Goal: Task Accomplishment & Management: Manage account settings

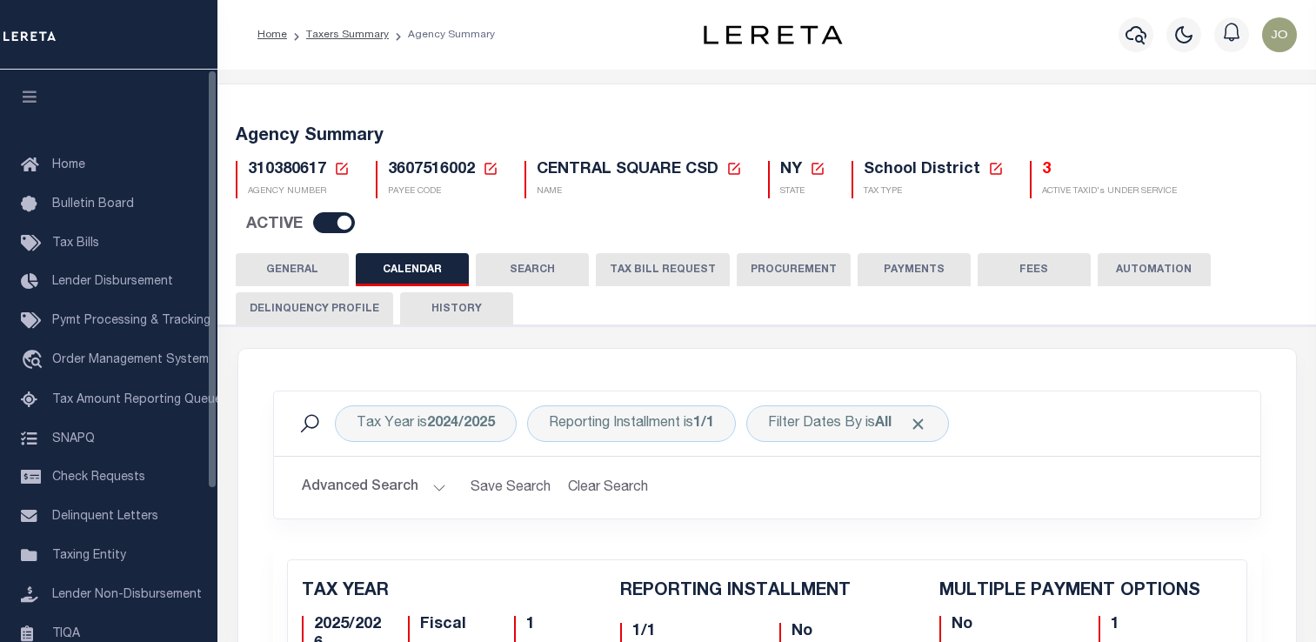
scroll to position [45, 0]
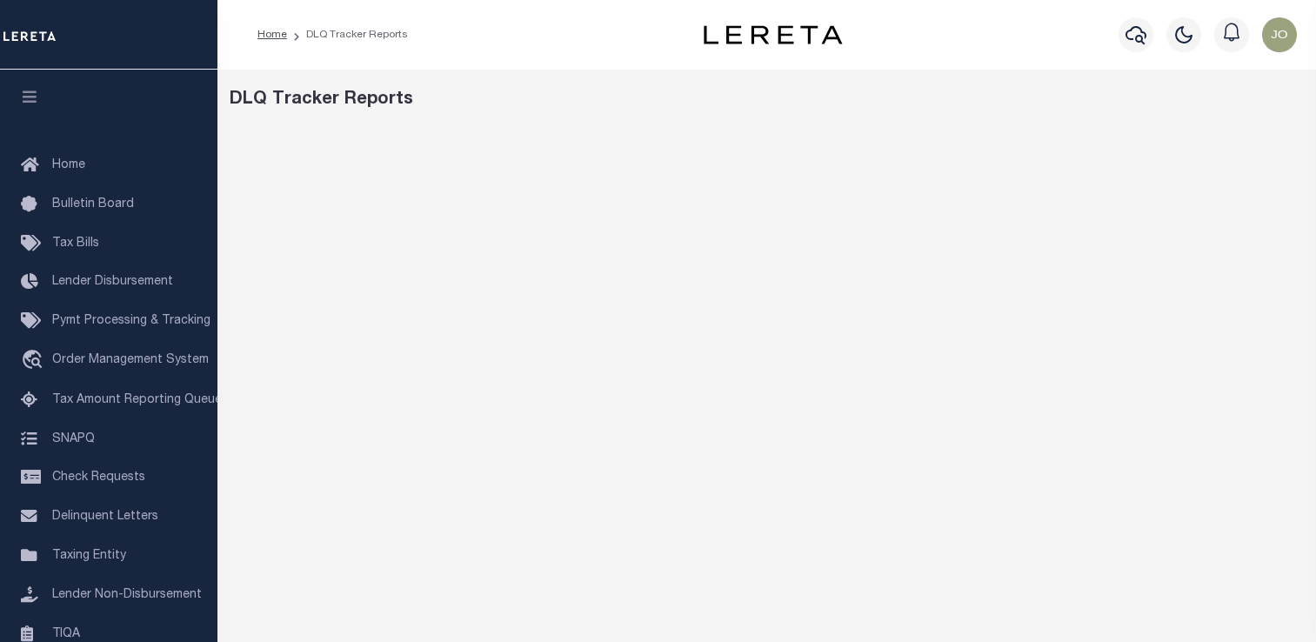
scroll to position [122, 0]
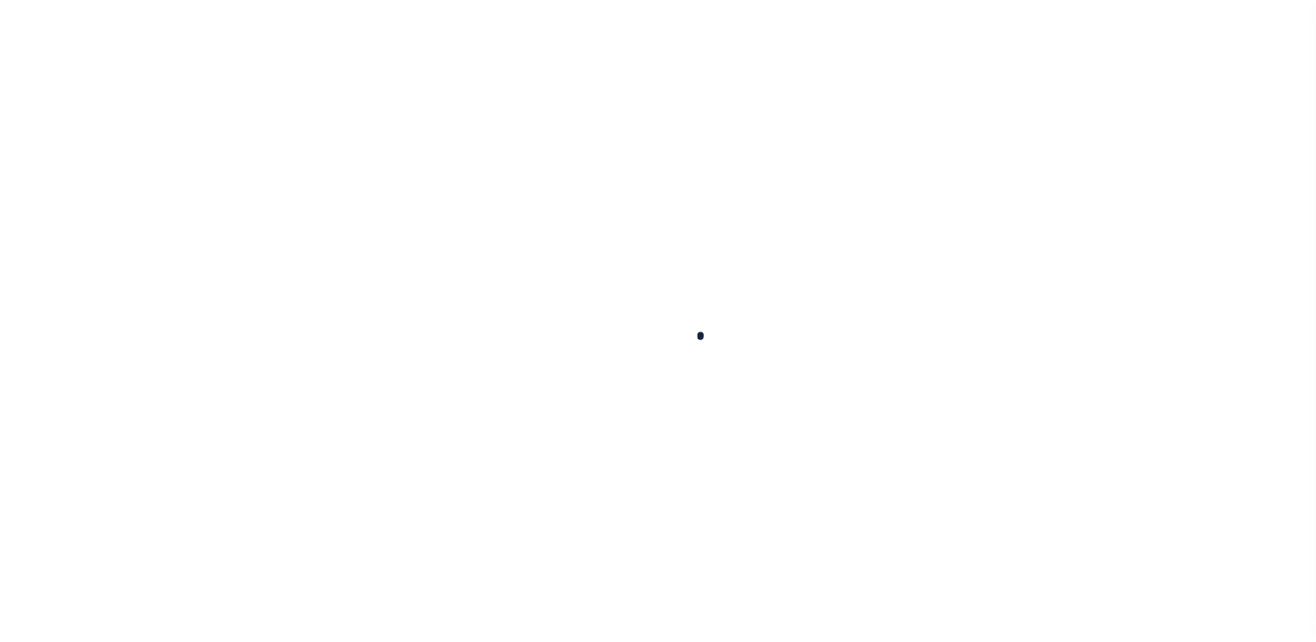
select select
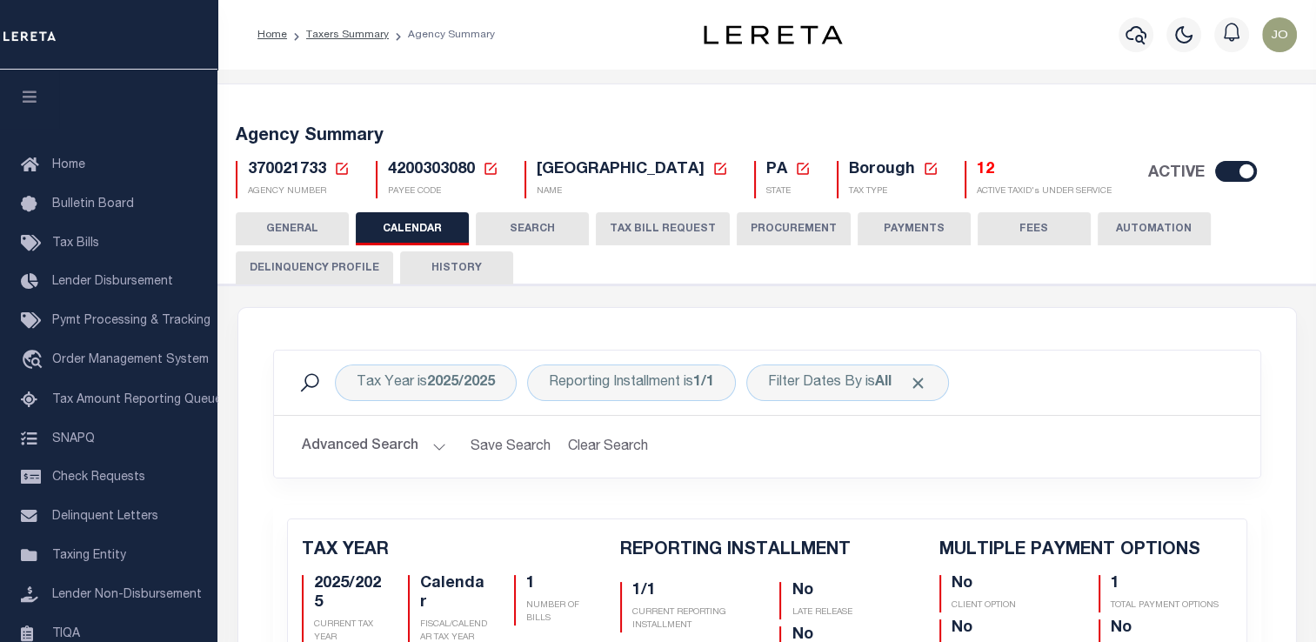
checkbox input "false"
type input "1"
click at [341, 165] on icon at bounding box center [342, 169] width 16 height 16
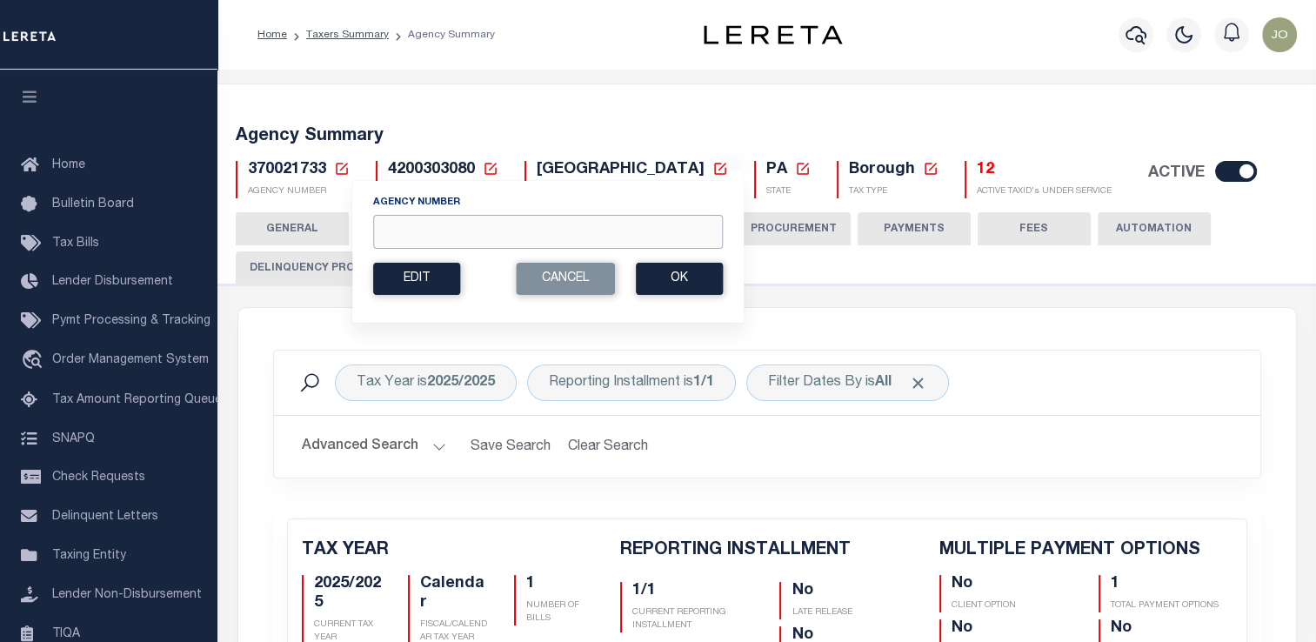
click at [430, 237] on input "Agency Number" at bounding box center [548, 232] width 350 height 34
paste input "370021733"
type input "370021733"
click at [687, 268] on button "Ok" at bounding box center [679, 279] width 87 height 32
